Goal: Information Seeking & Learning: Learn about a topic

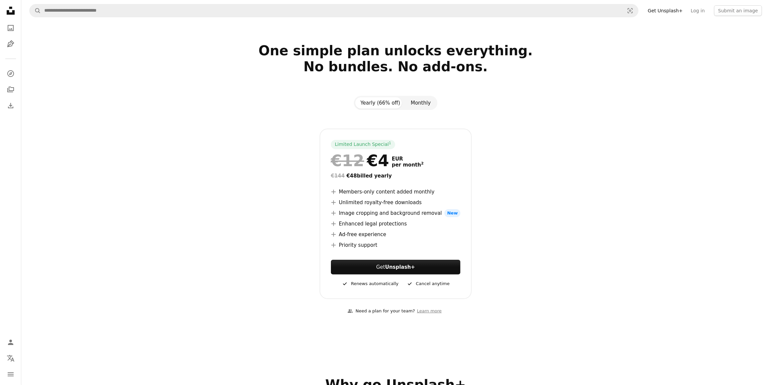
click at [420, 100] on button "Monthly" at bounding box center [420, 102] width 31 height 11
click at [385, 104] on button "Yearly (66% off)" at bounding box center [380, 102] width 50 height 11
click at [426, 103] on button "Monthly" at bounding box center [420, 102] width 31 height 11
click at [385, 103] on button "Yearly (66% off)" at bounding box center [380, 102] width 50 height 11
click at [10, 29] on icon "Photos" at bounding box center [11, 28] width 6 height 6
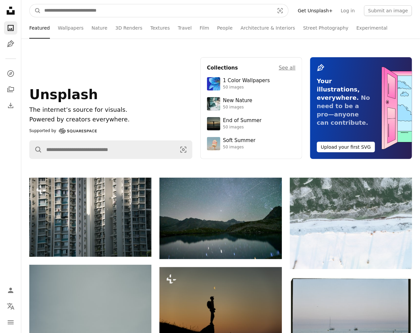
click at [113, 8] on input "Find visuals sitewide" at bounding box center [156, 10] width 231 height 13
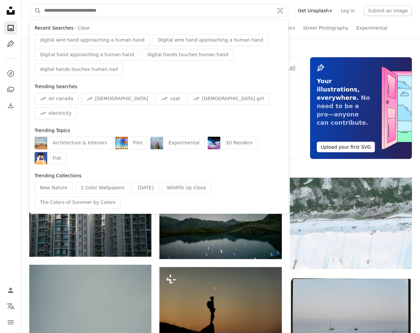
drag, startPoint x: 128, startPoint y: 9, endPoint x: 24, endPoint y: 10, distance: 104.2
click at [28, 10] on nav "A magnifying glass Recent Searches · Clear digital wire hand approaching a huma…" at bounding box center [220, 10] width 399 height 21
paste input "**********"
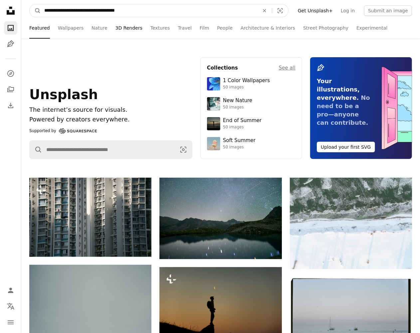
type input "**********"
click at [30, 4] on button "A magnifying glass" at bounding box center [35, 10] width 11 height 13
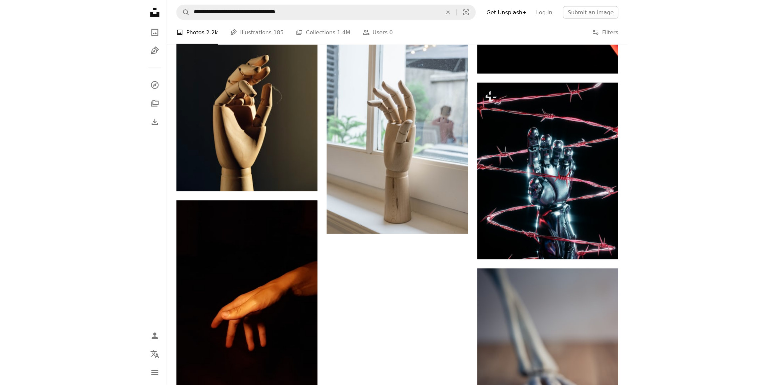
scroll to position [2201, 0]
